Goal: Navigation & Orientation: Find specific page/section

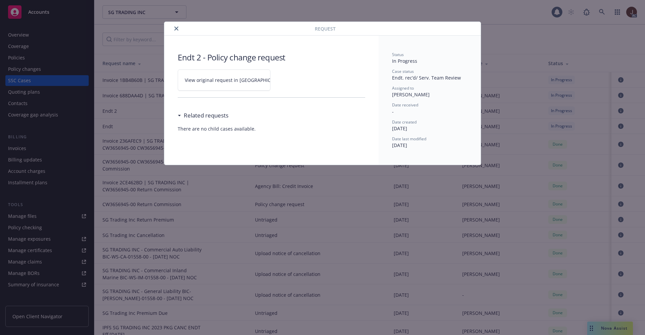
click at [466, 30] on div "Request" at bounding box center [322, 29] width 316 height 14
click at [175, 28] on icon "close" at bounding box center [176, 29] width 4 height 4
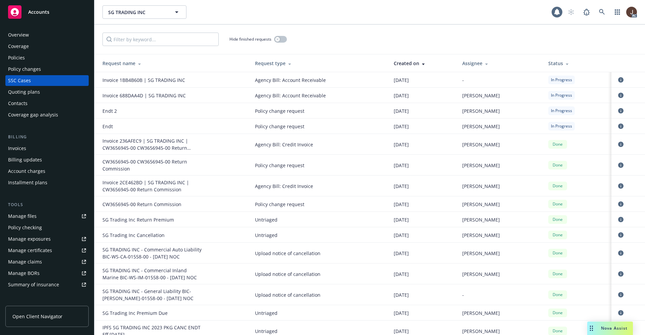
click at [25, 34] on div "Overview" at bounding box center [18, 35] width 21 height 11
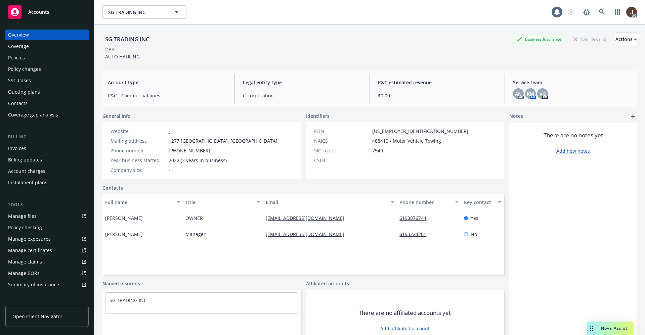
click at [212, 45] on div "SG TRADING INC Business Insurance Total Rewards Actions" at bounding box center [369, 39] width 534 height 13
